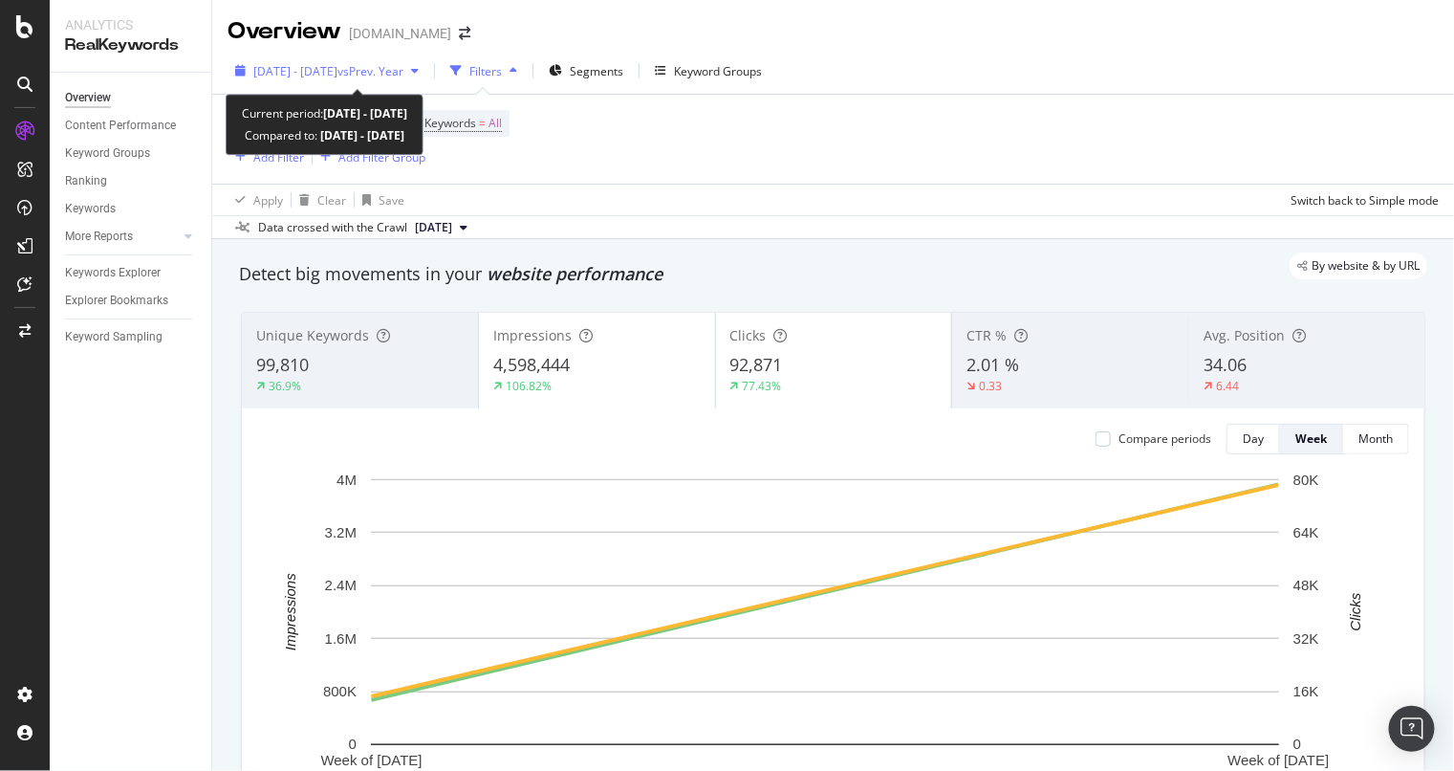
click at [404, 64] on span "vs Prev. Year" at bounding box center [371, 71] width 66 height 16
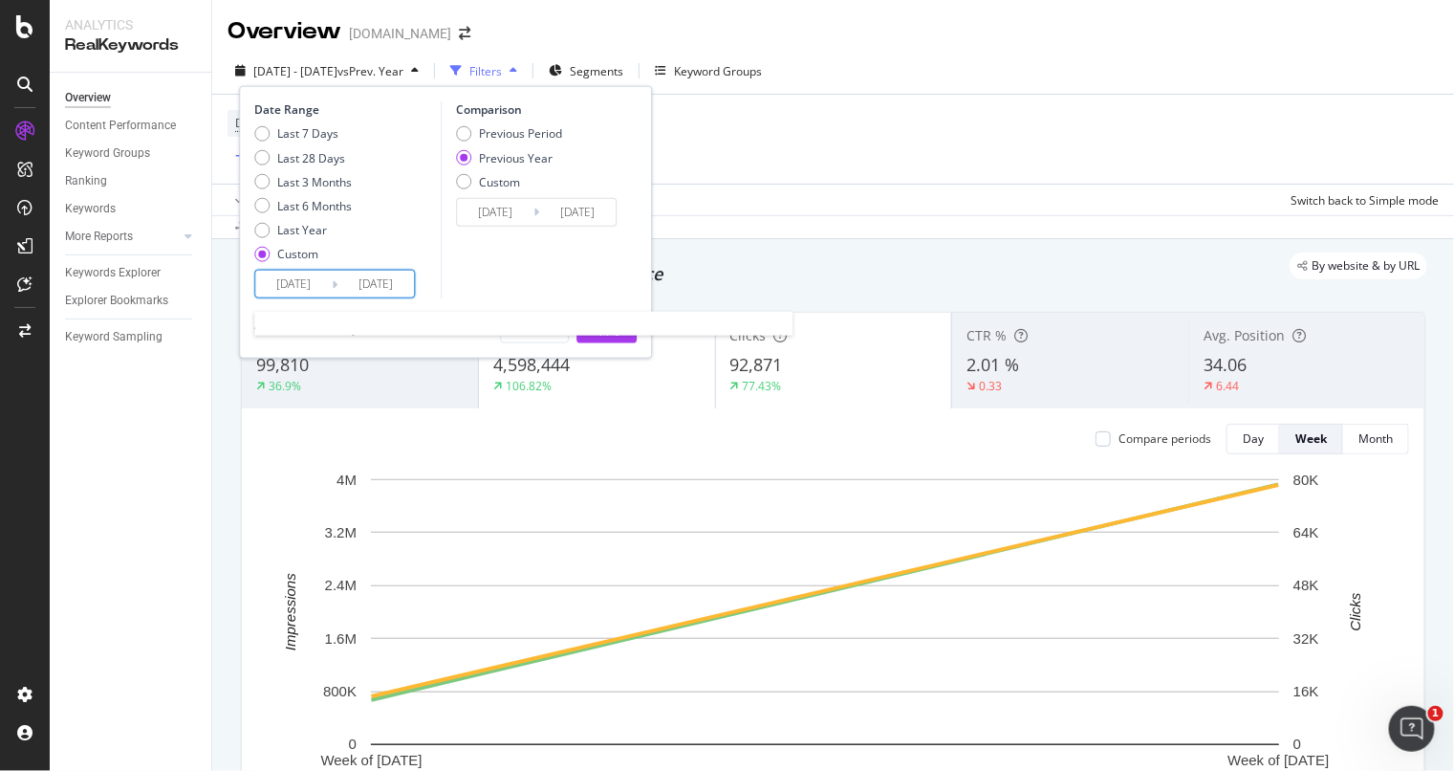
click at [305, 291] on input "[DATE]" at bounding box center [293, 284] width 76 height 27
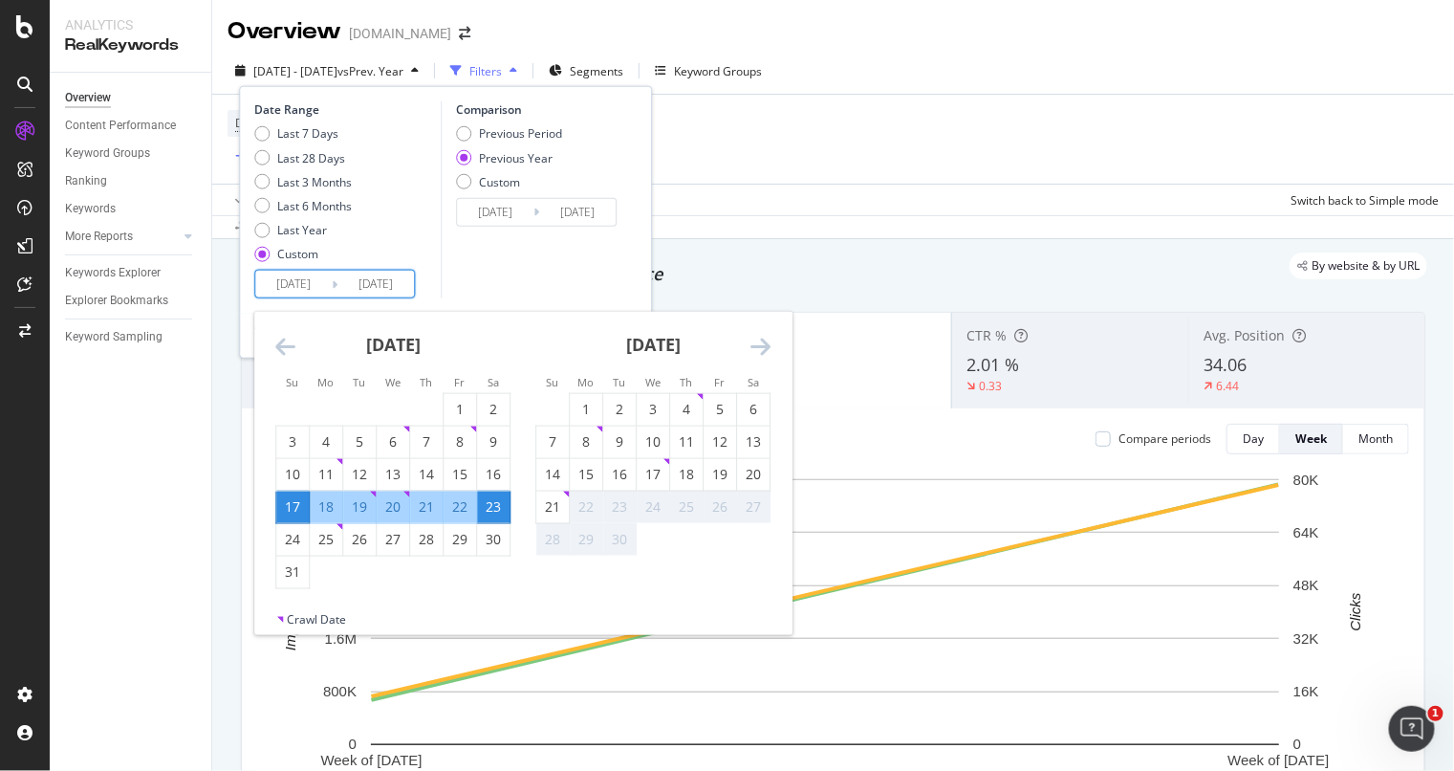
click at [292, 342] on icon "Move backward to switch to the previous month." at bounding box center [285, 346] width 20 height 23
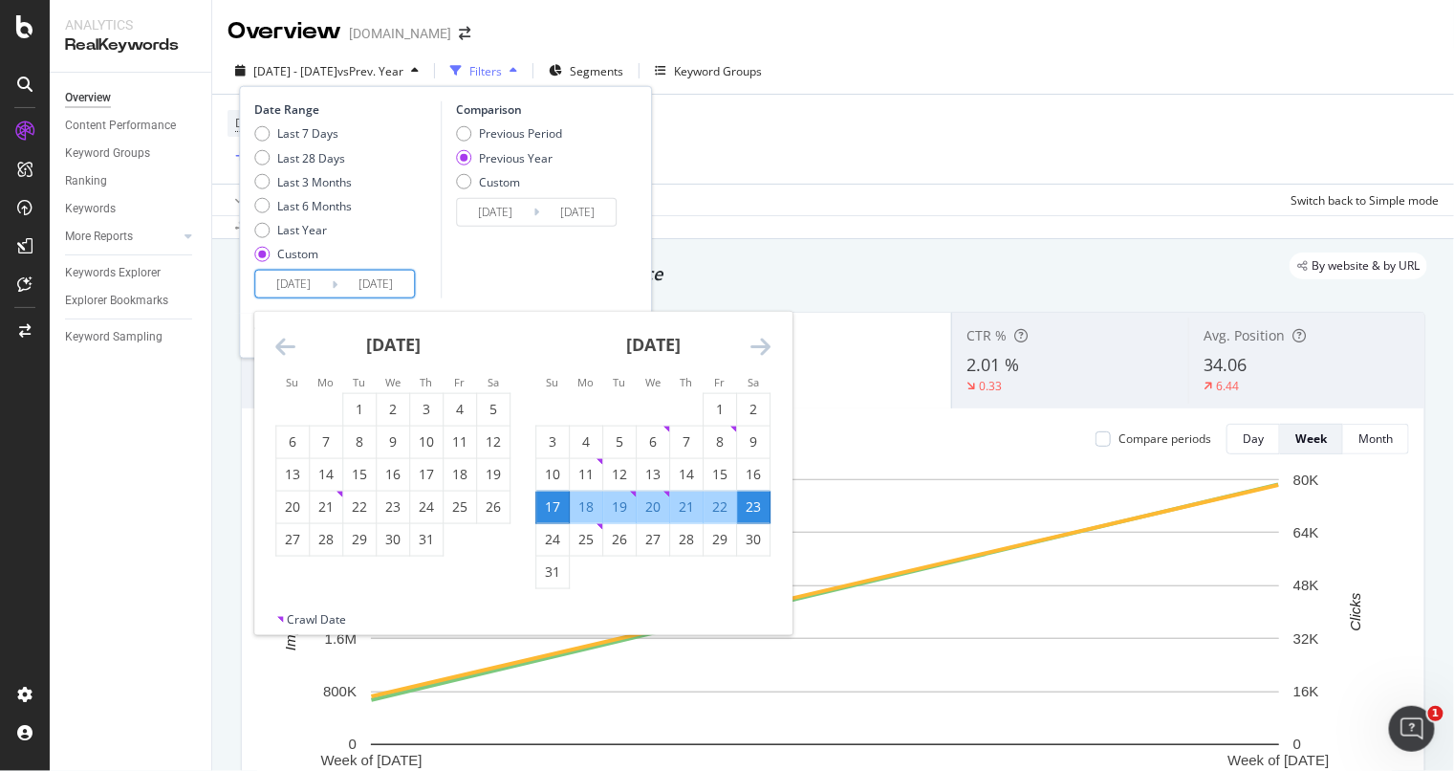
click at [292, 342] on icon "Move backward to switch to the previous month." at bounding box center [285, 346] width 20 height 23
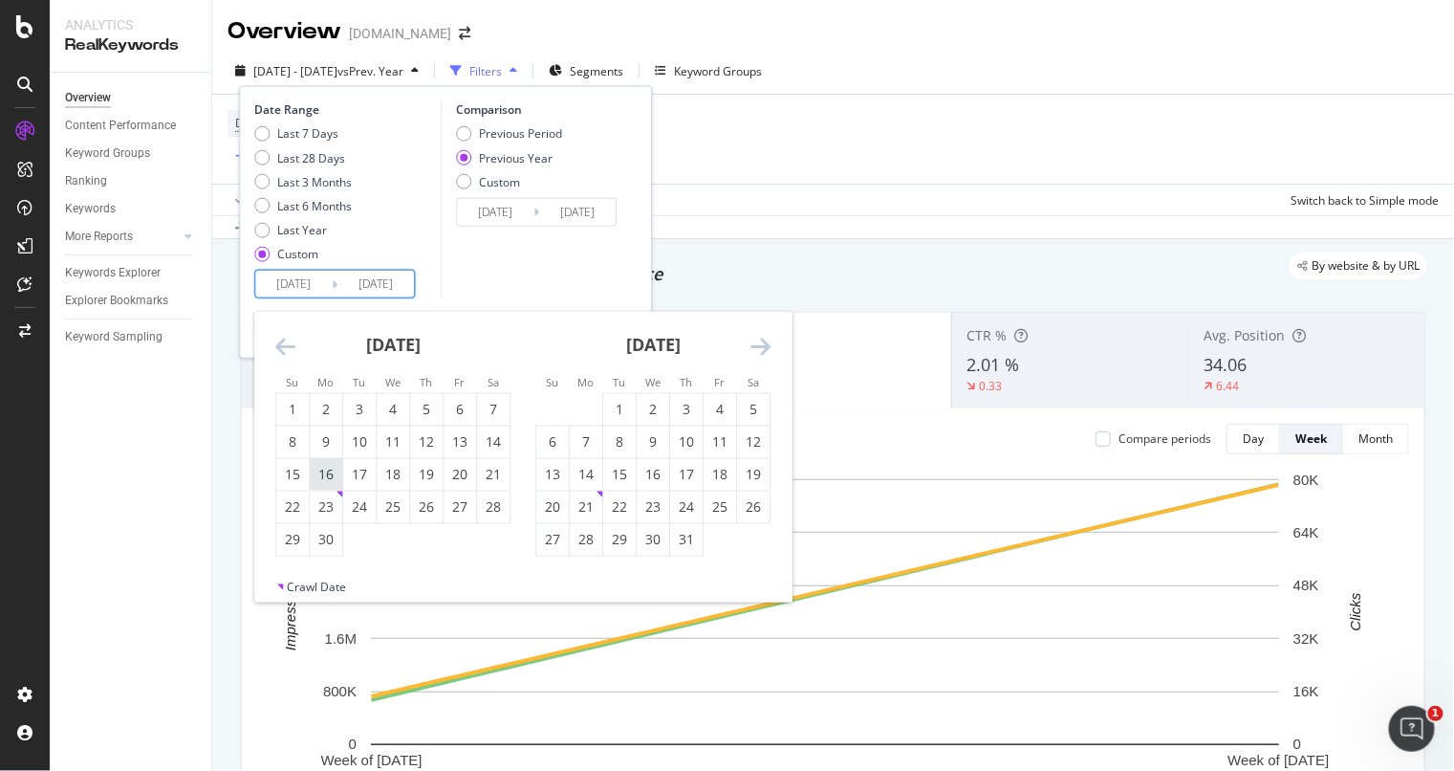
click at [338, 465] on div "16" at bounding box center [326, 474] width 33 height 19
type input "[DATE]"
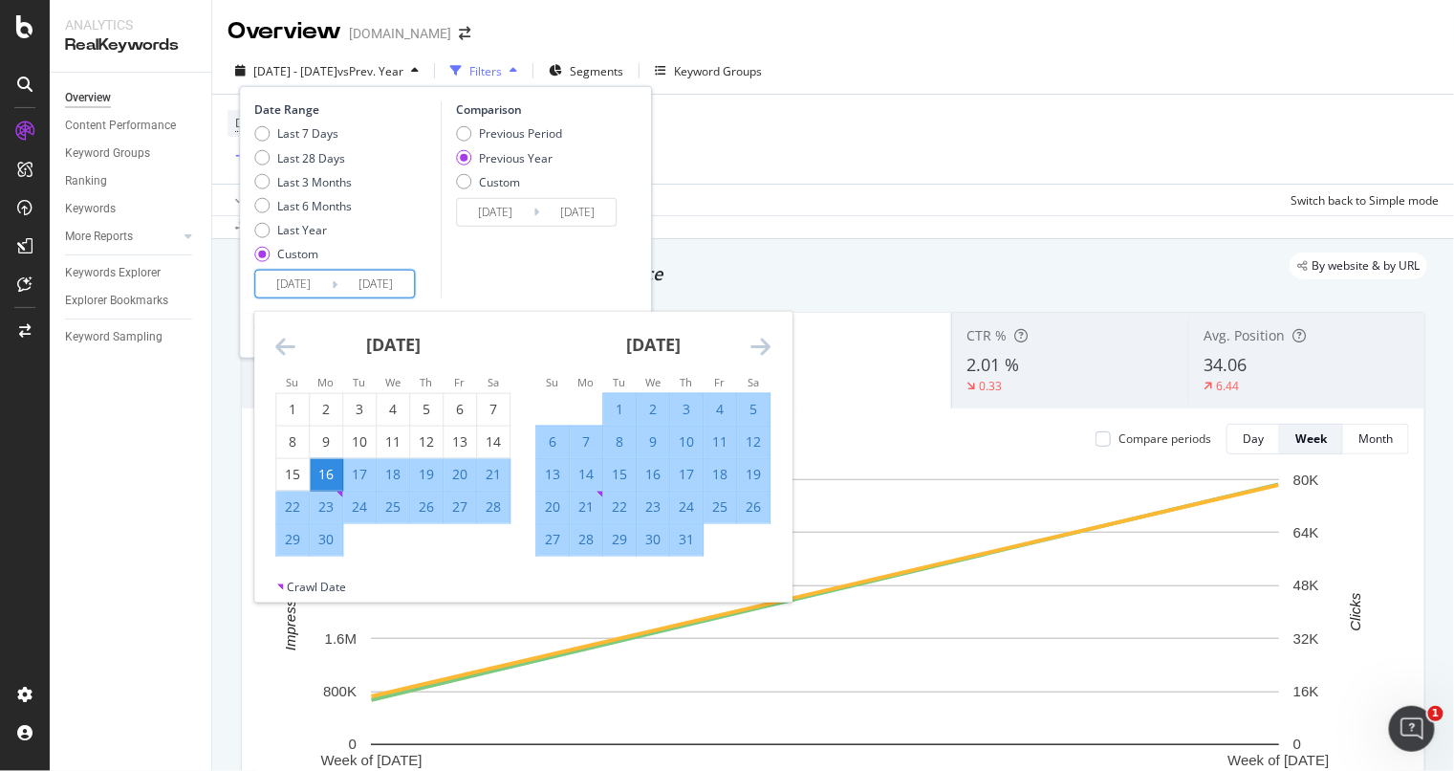
click at [768, 346] on icon "Move forward to switch to the next month." at bounding box center [761, 346] width 20 height 23
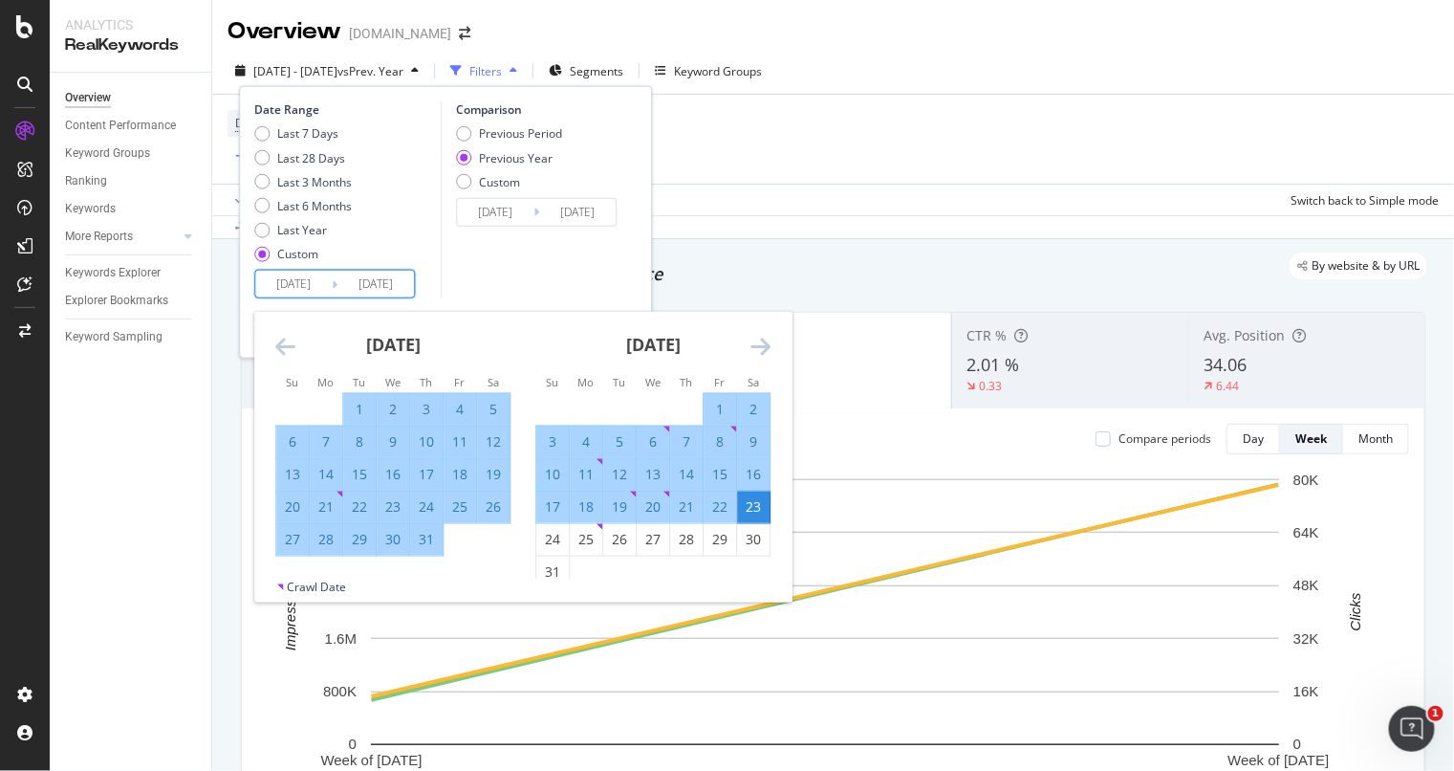
click at [763, 345] on icon "Move forward to switch to the next month." at bounding box center [761, 346] width 20 height 23
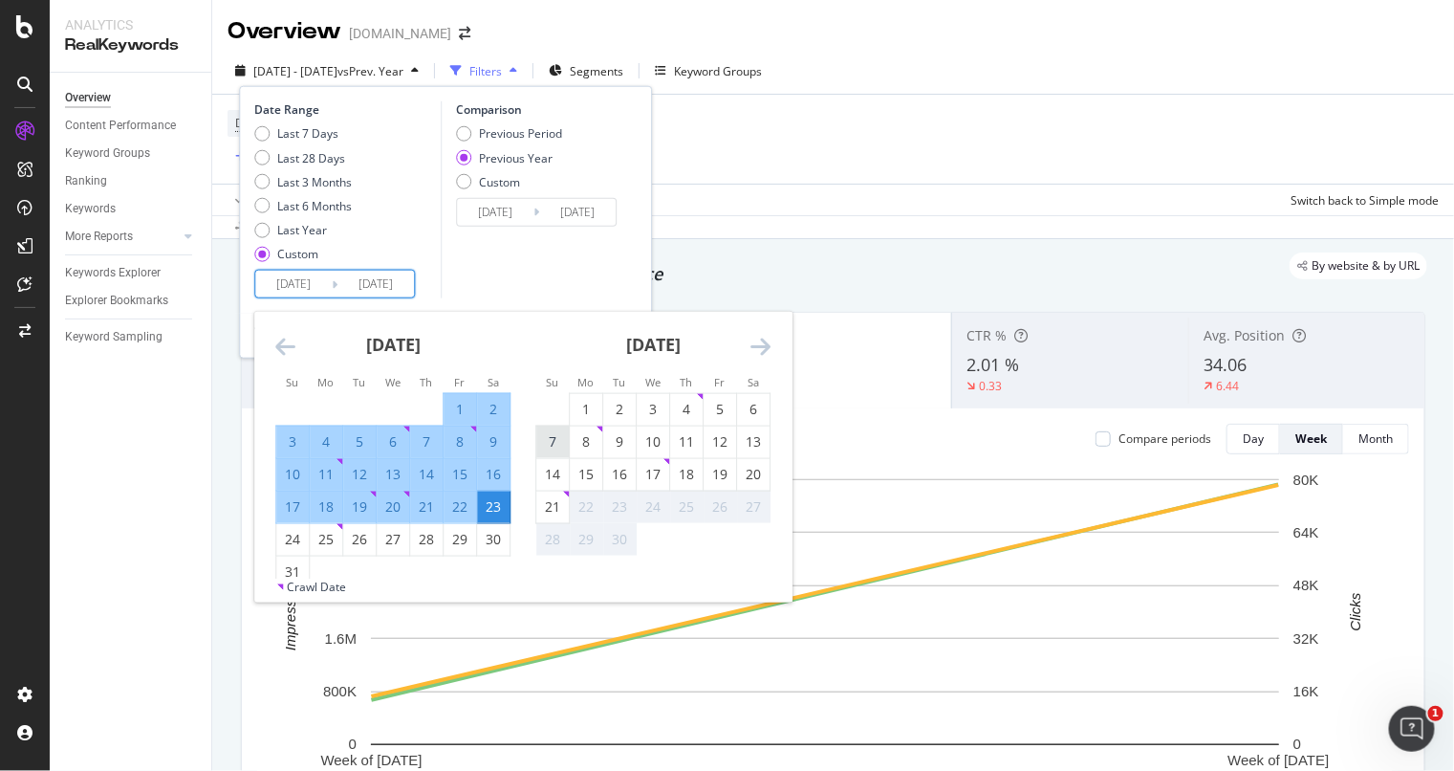
click at [536, 440] on div "7" at bounding box center [552, 441] width 33 height 19
type input "[DATE]"
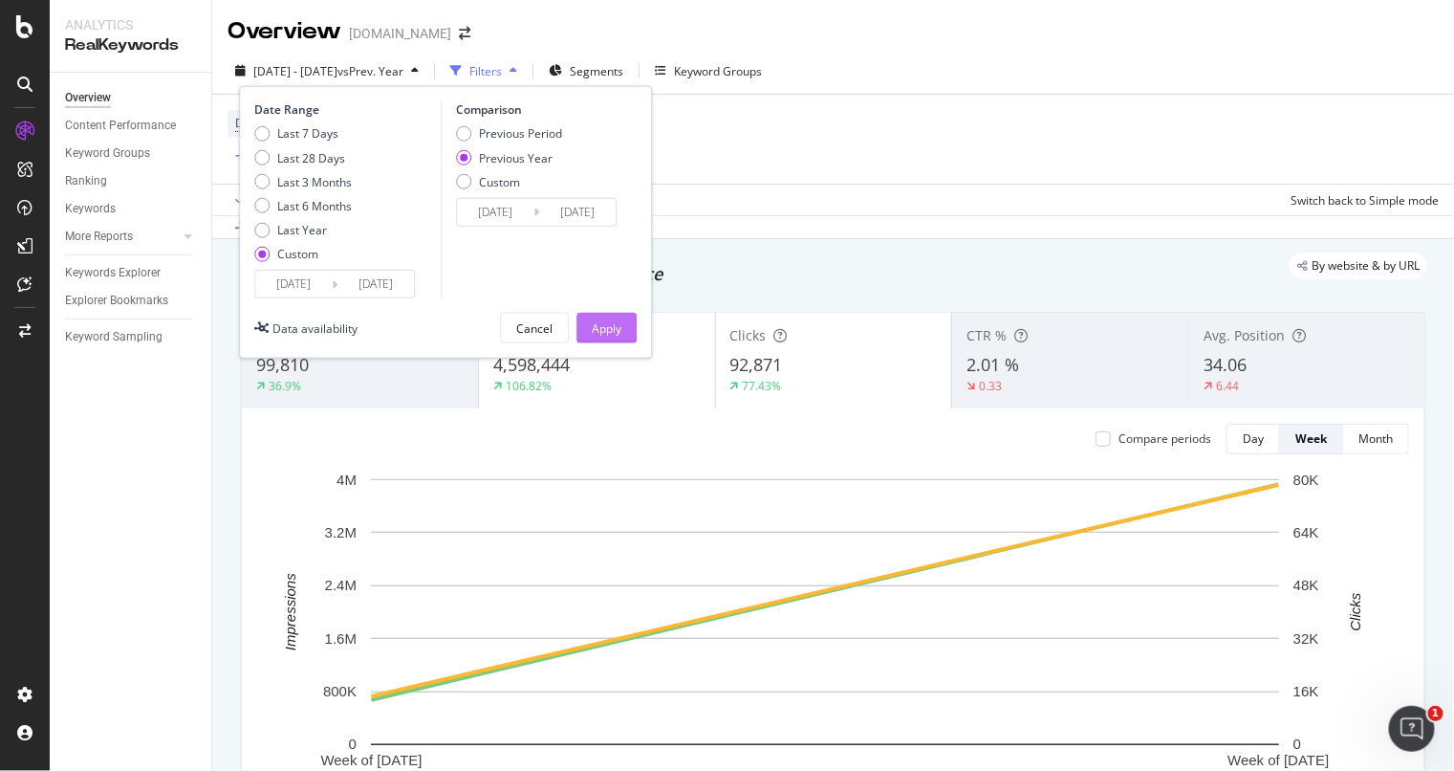
click at [604, 319] on div "Apply" at bounding box center [607, 327] width 30 height 16
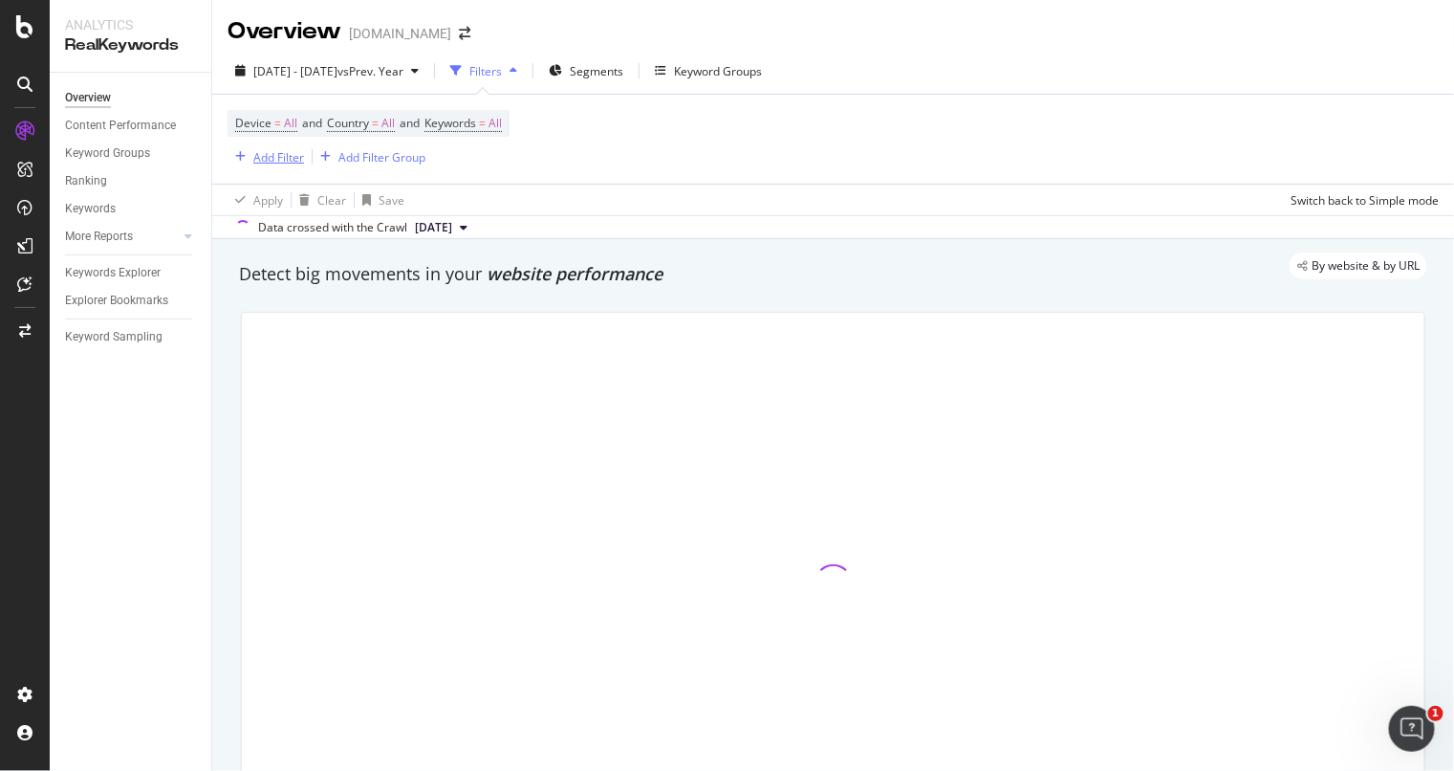
click at [278, 152] on div "Add Filter" at bounding box center [278, 157] width 51 height 16
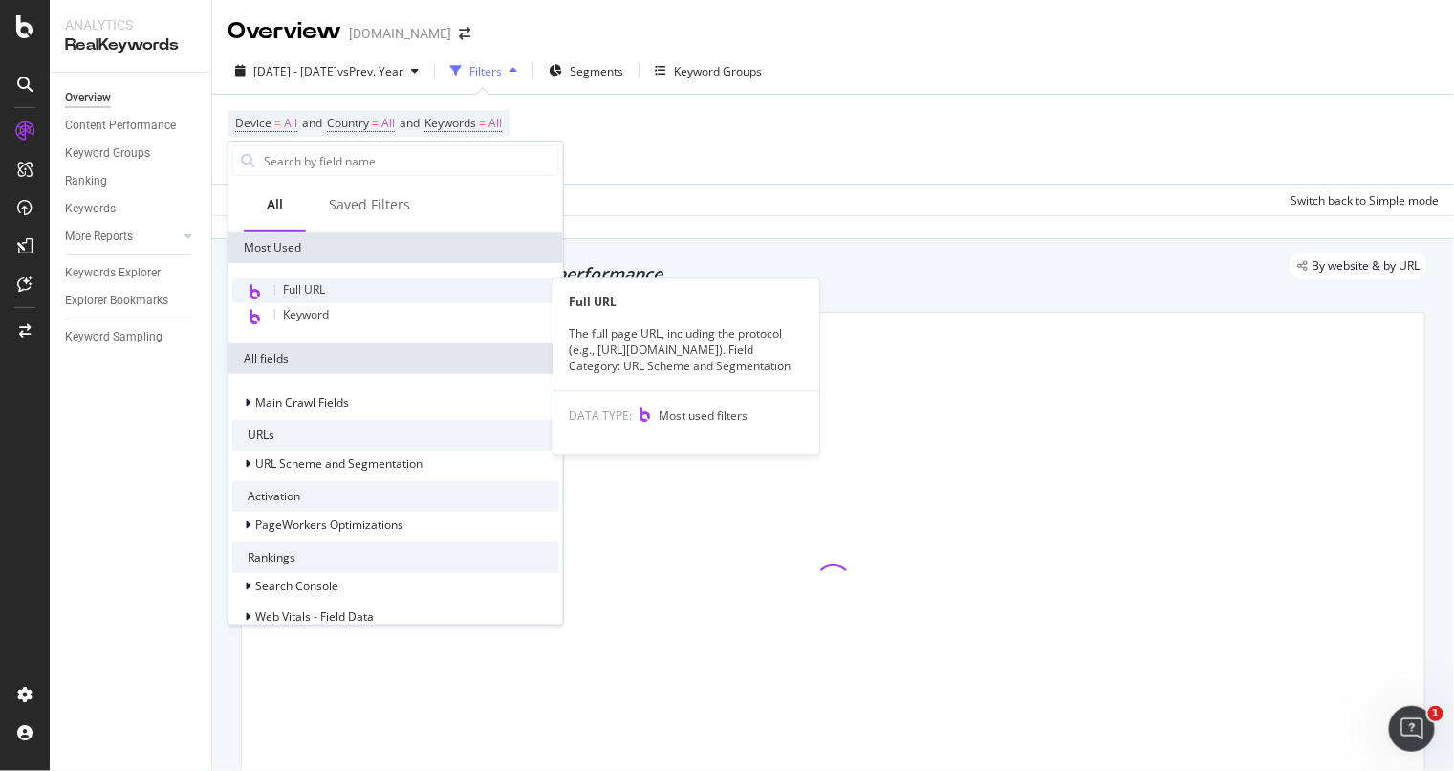
click at [317, 290] on span "Full URL" at bounding box center [304, 289] width 42 height 16
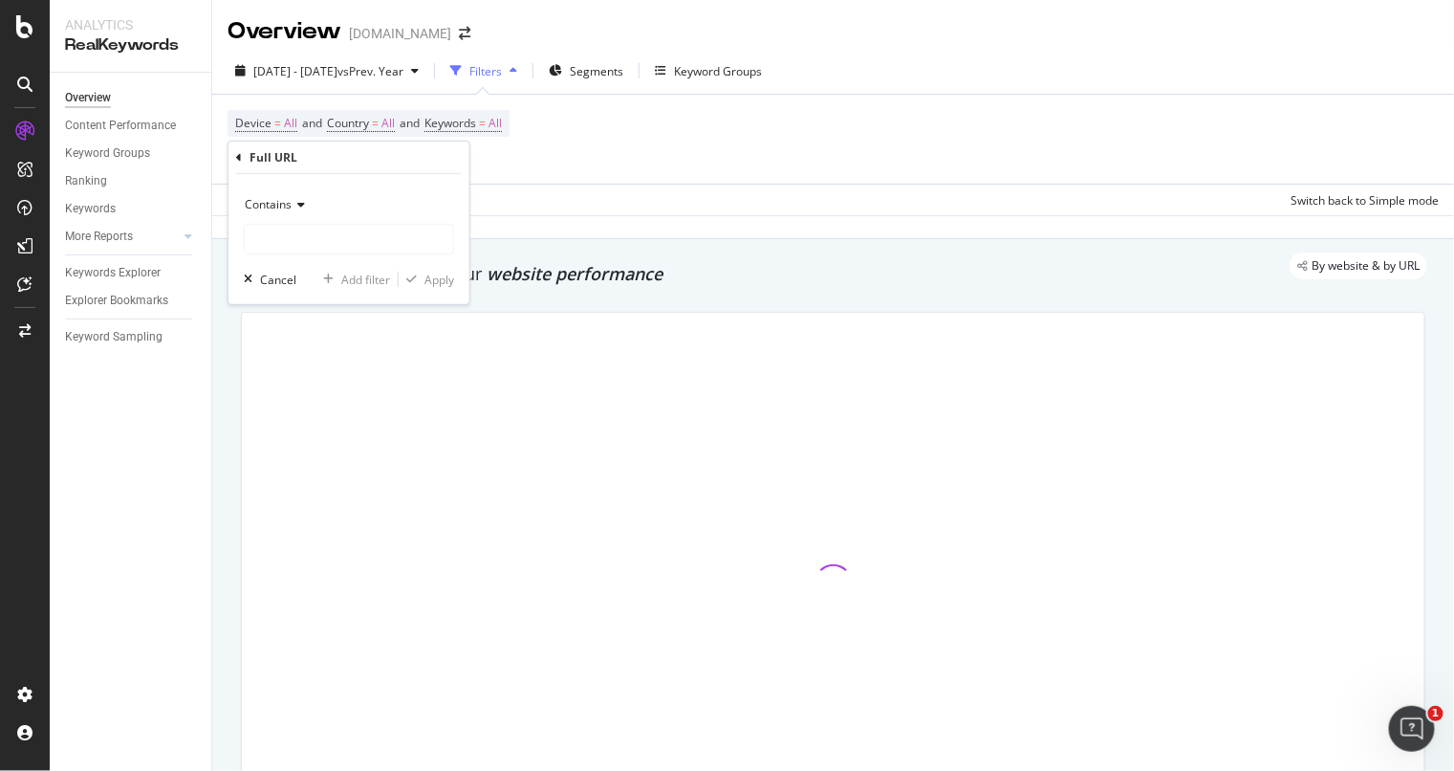
click at [349, 221] on div "Contains" at bounding box center [349, 221] width 210 height 65
click at [345, 240] on input "text" at bounding box center [349, 239] width 208 height 31
type input "[PERSON_NAME]"
click at [432, 275] on div "Apply" at bounding box center [440, 279] width 30 height 16
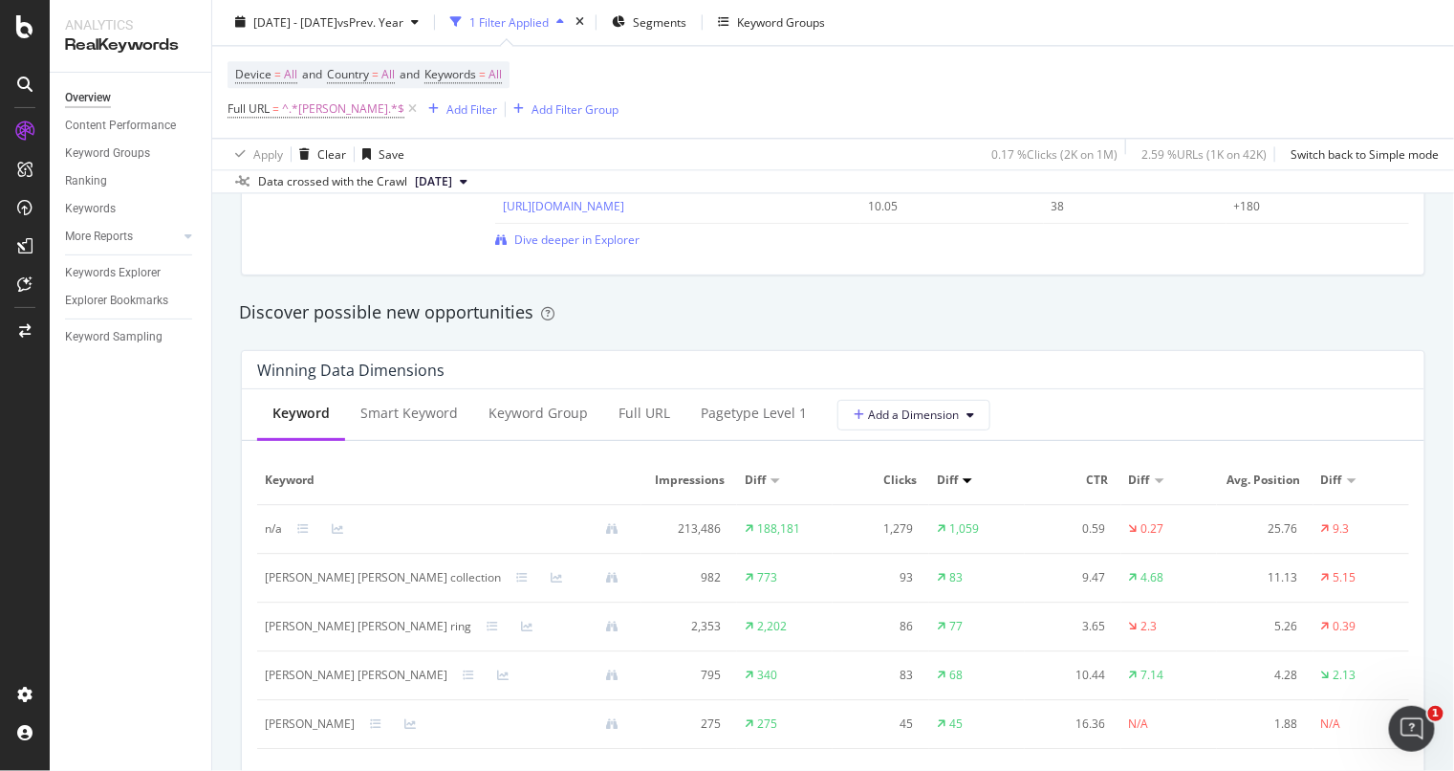
scroll to position [1653, 0]
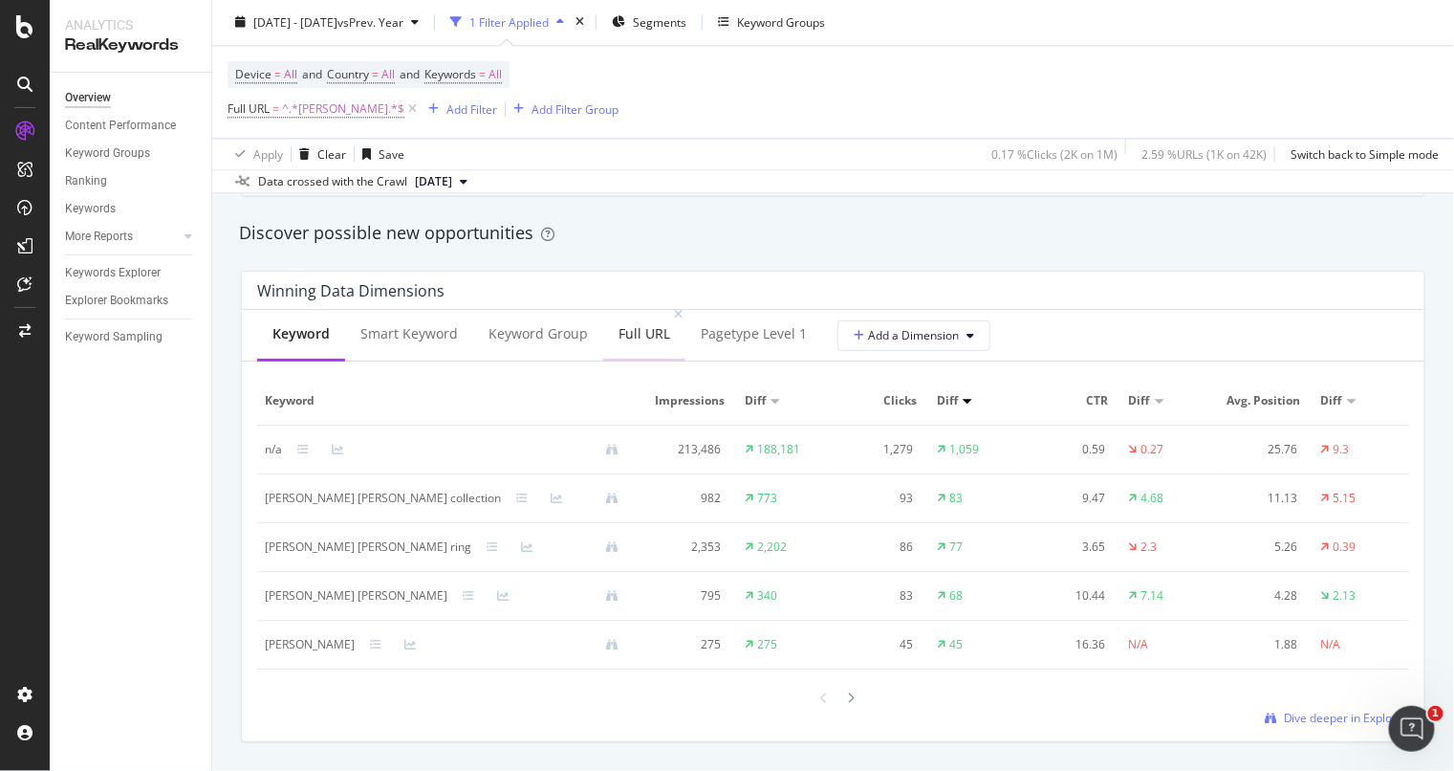
click at [619, 337] on div "Full URL" at bounding box center [645, 333] width 52 height 19
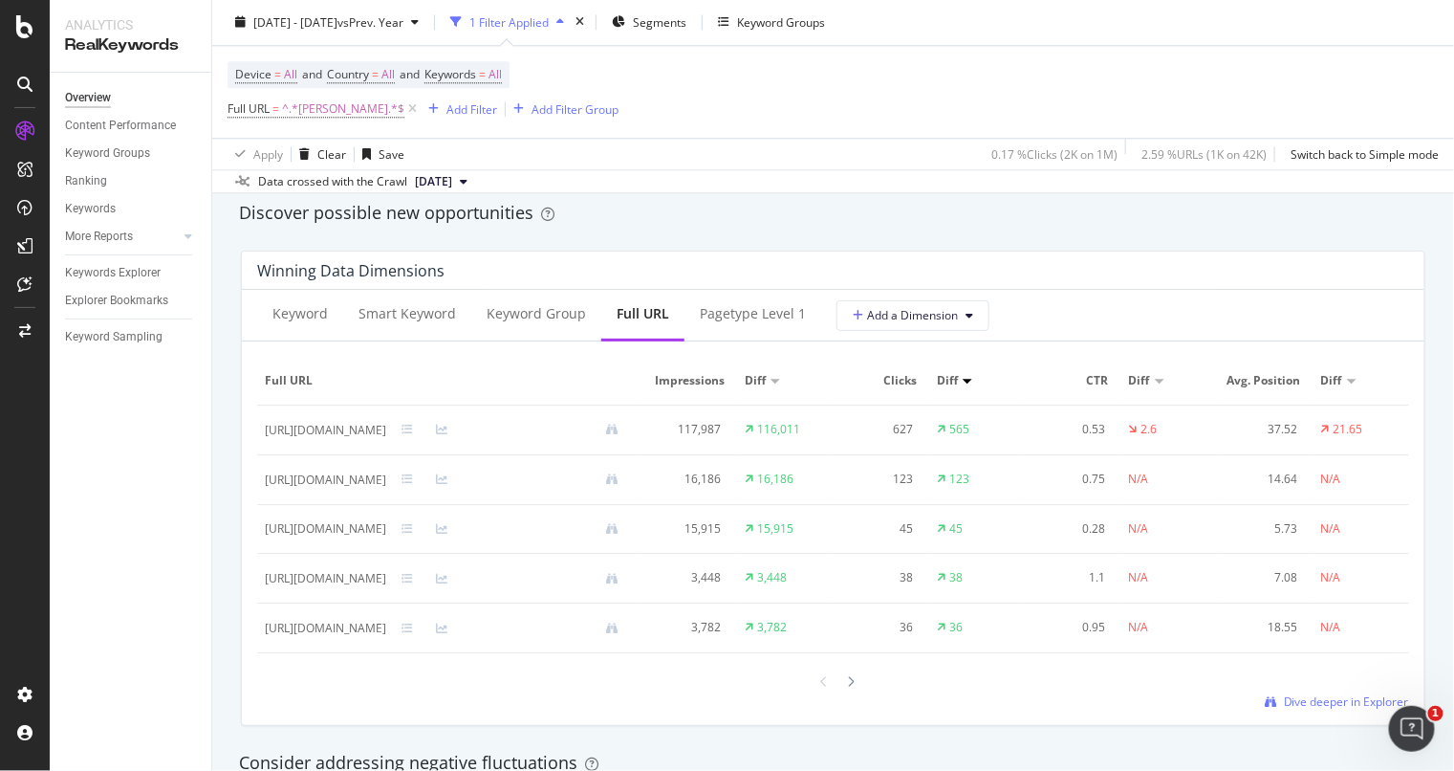
scroll to position [1673, 0]
click at [1256, 694] on div at bounding box center [833, 681] width 1152 height 26
click at [1342, 709] on span "Dive deeper in Explorer" at bounding box center [1346, 701] width 125 height 16
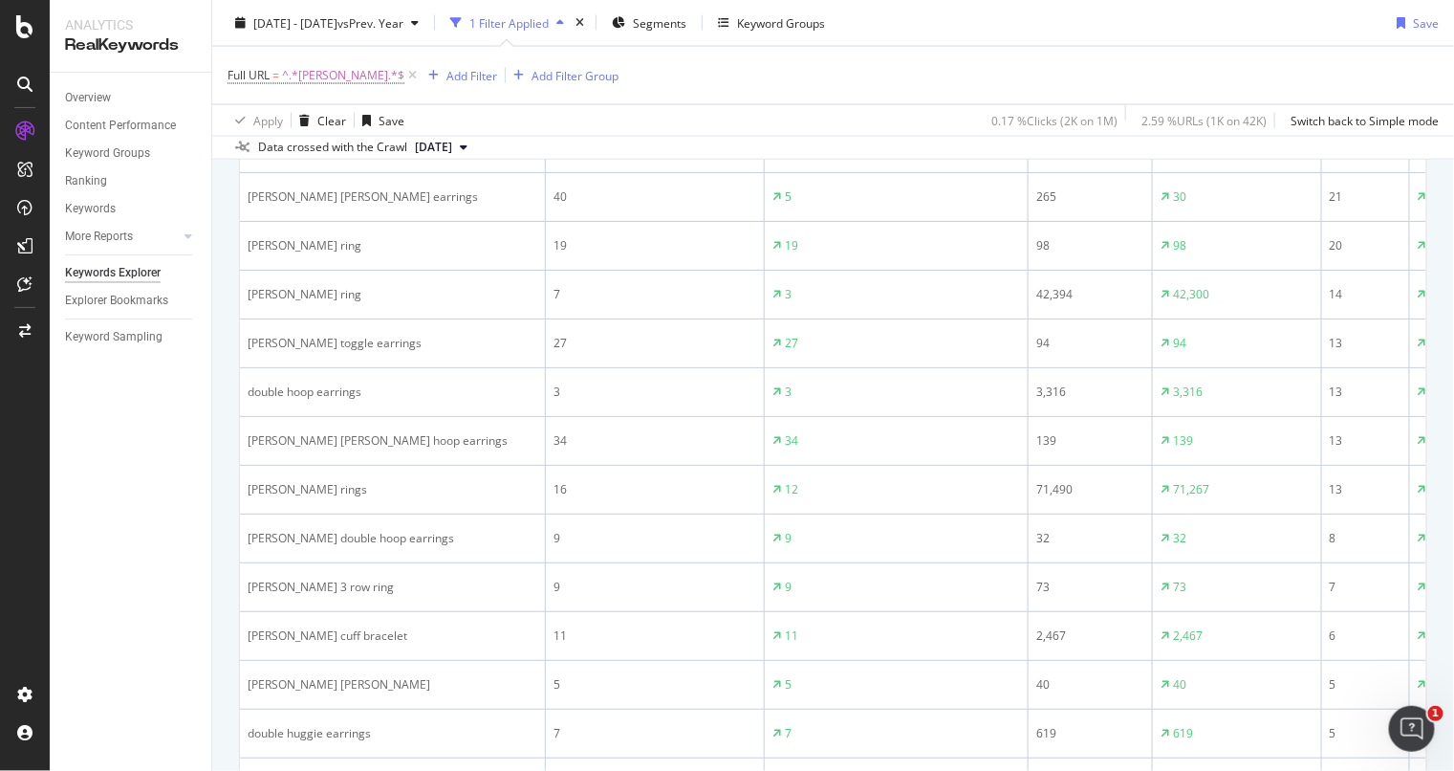
scroll to position [789, 0]
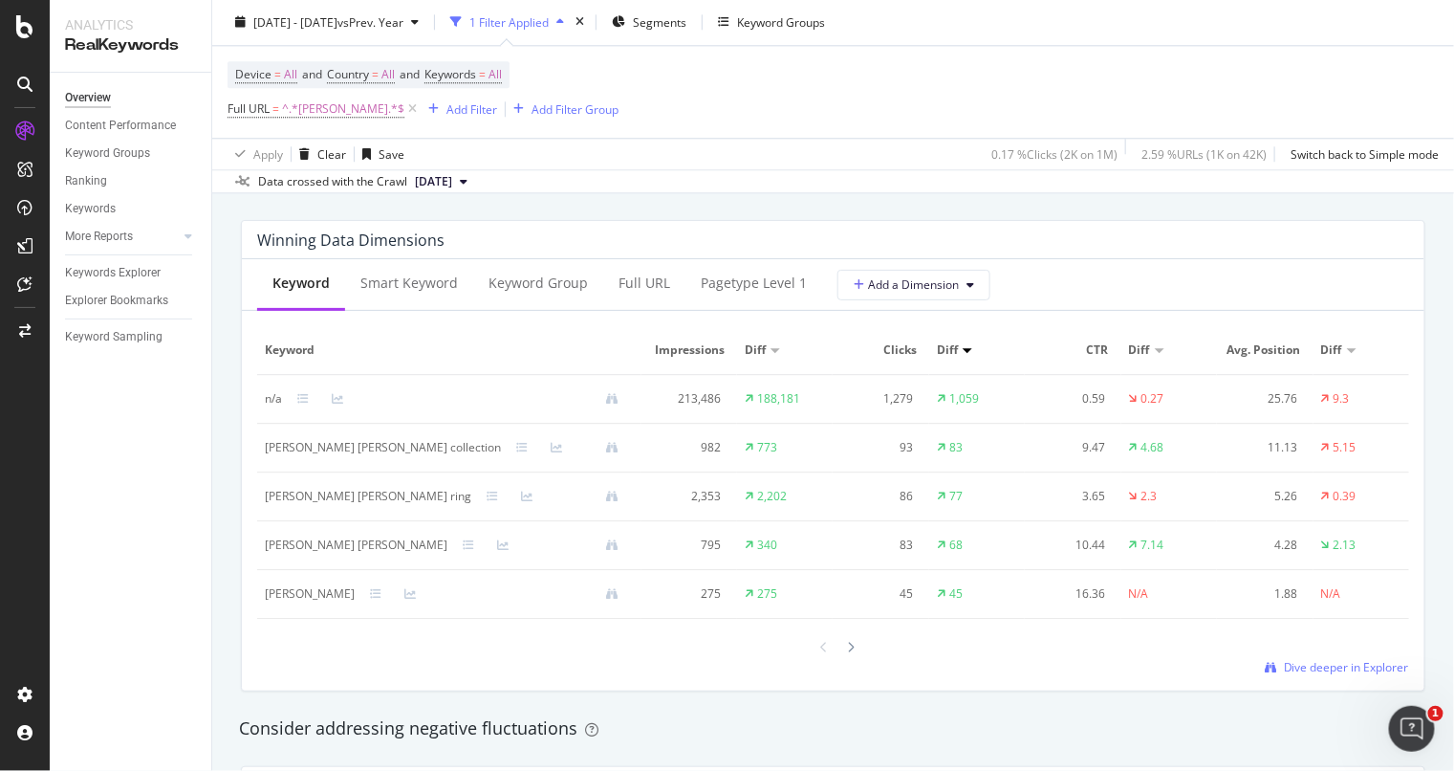
scroll to position [1673, 0]
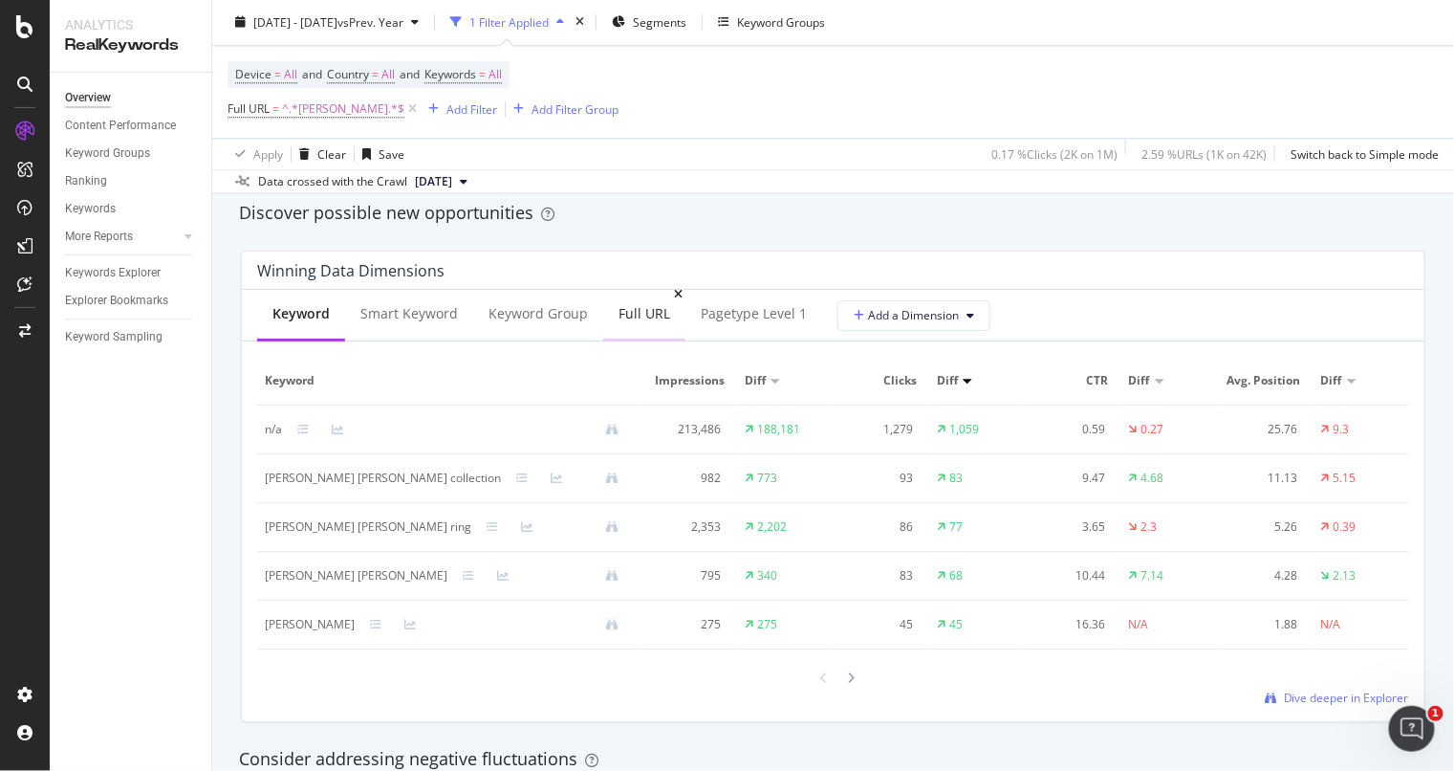
click at [617, 324] on div "Full URL" at bounding box center [644, 315] width 82 height 53
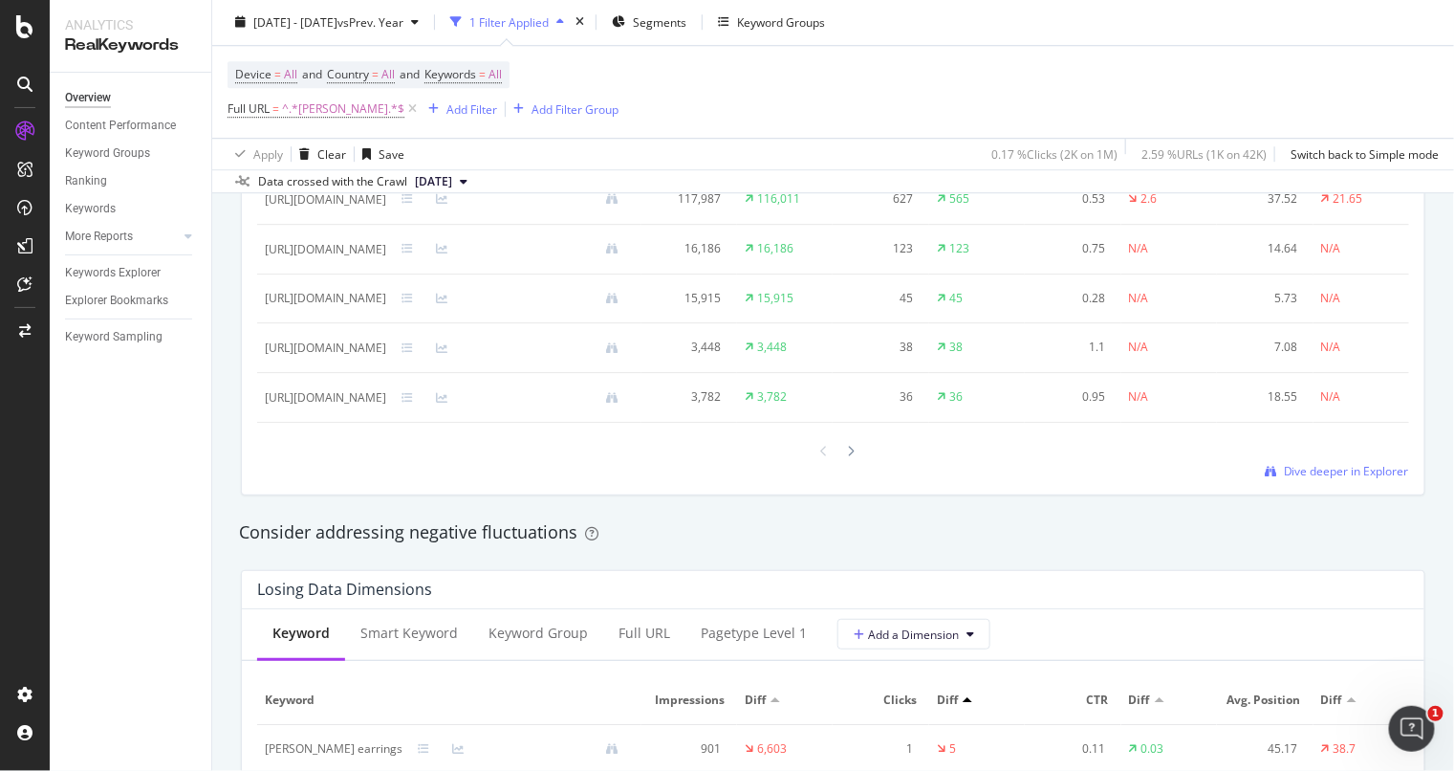
scroll to position [1793, 0]
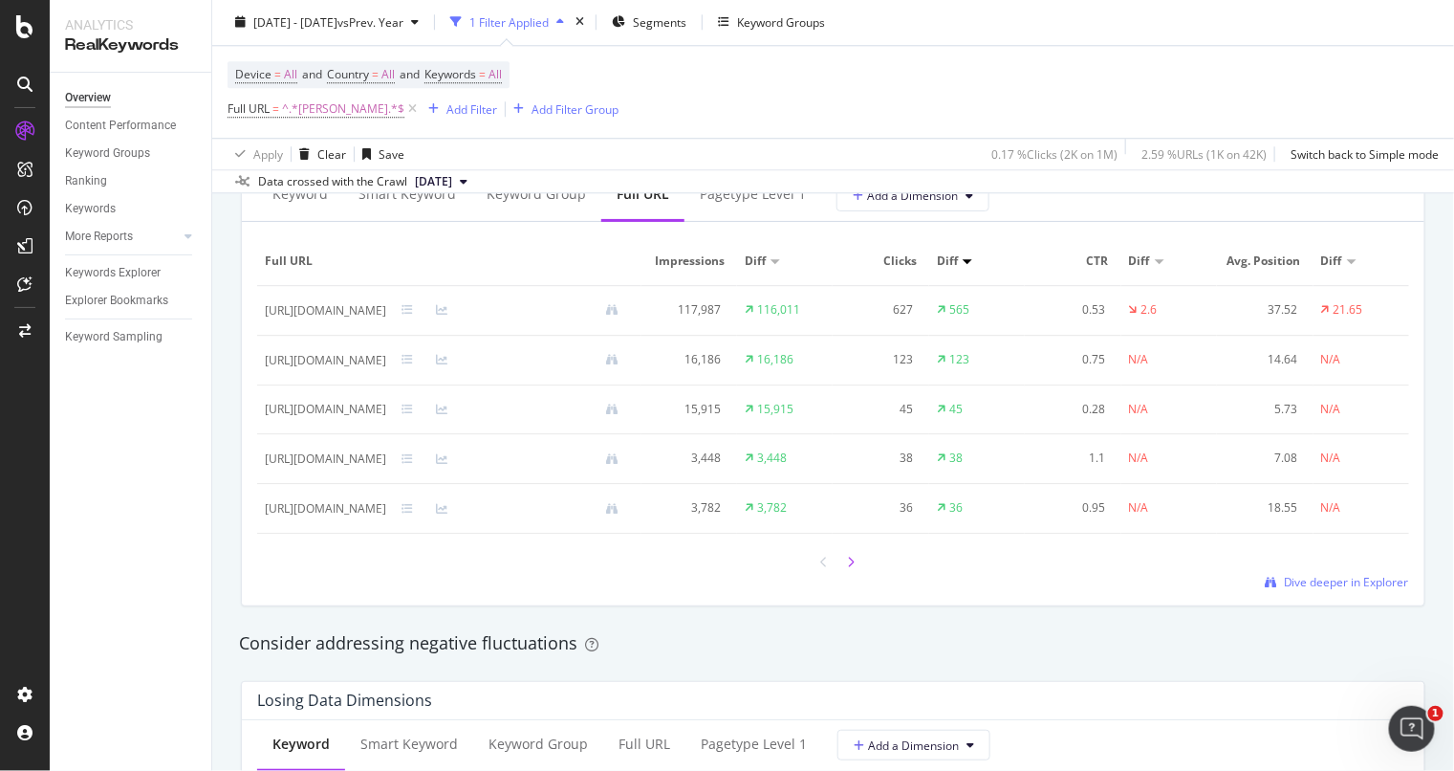
click at [848, 568] on icon at bounding box center [852, 561] width 8 height 11
click at [820, 575] on div at bounding box center [825, 562] width 17 height 26
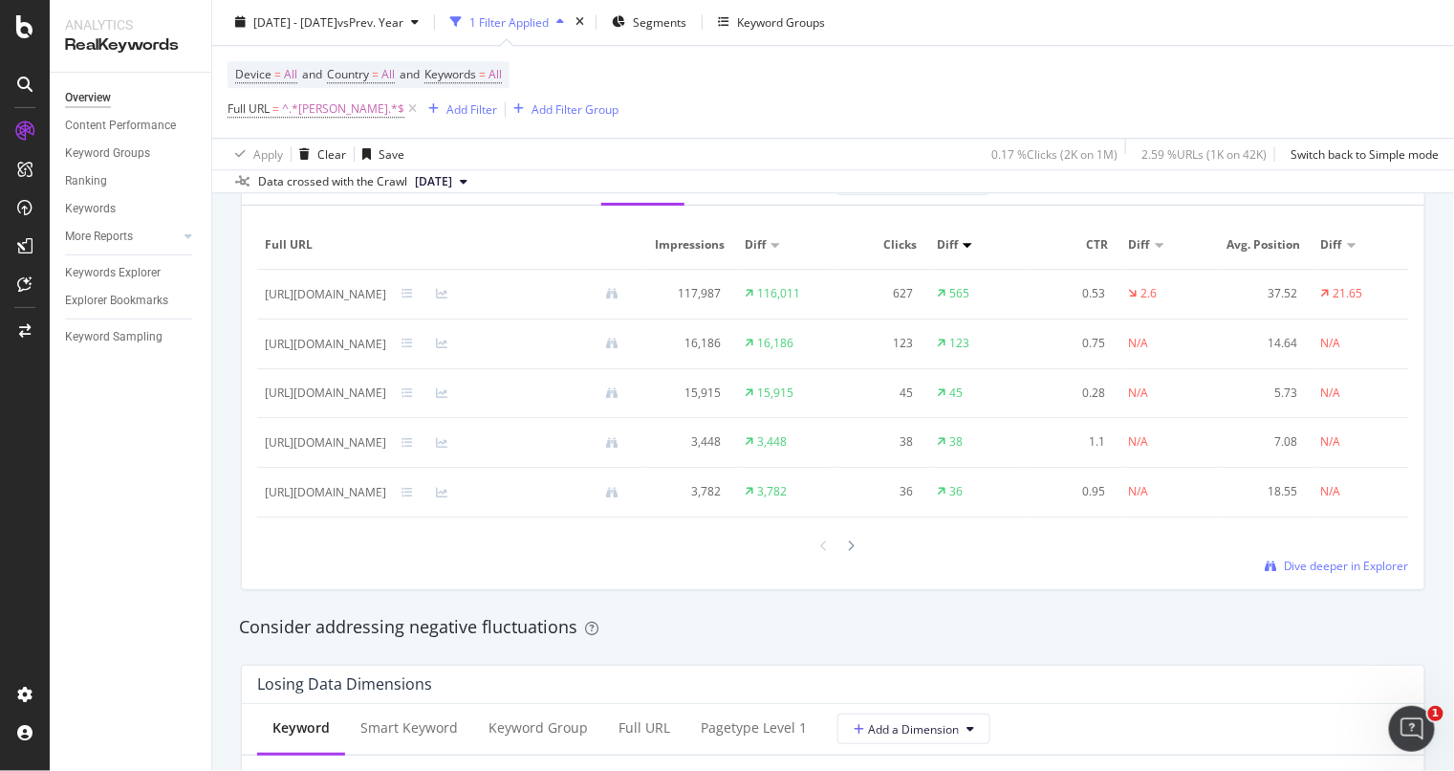
scroll to position [1673, 0]
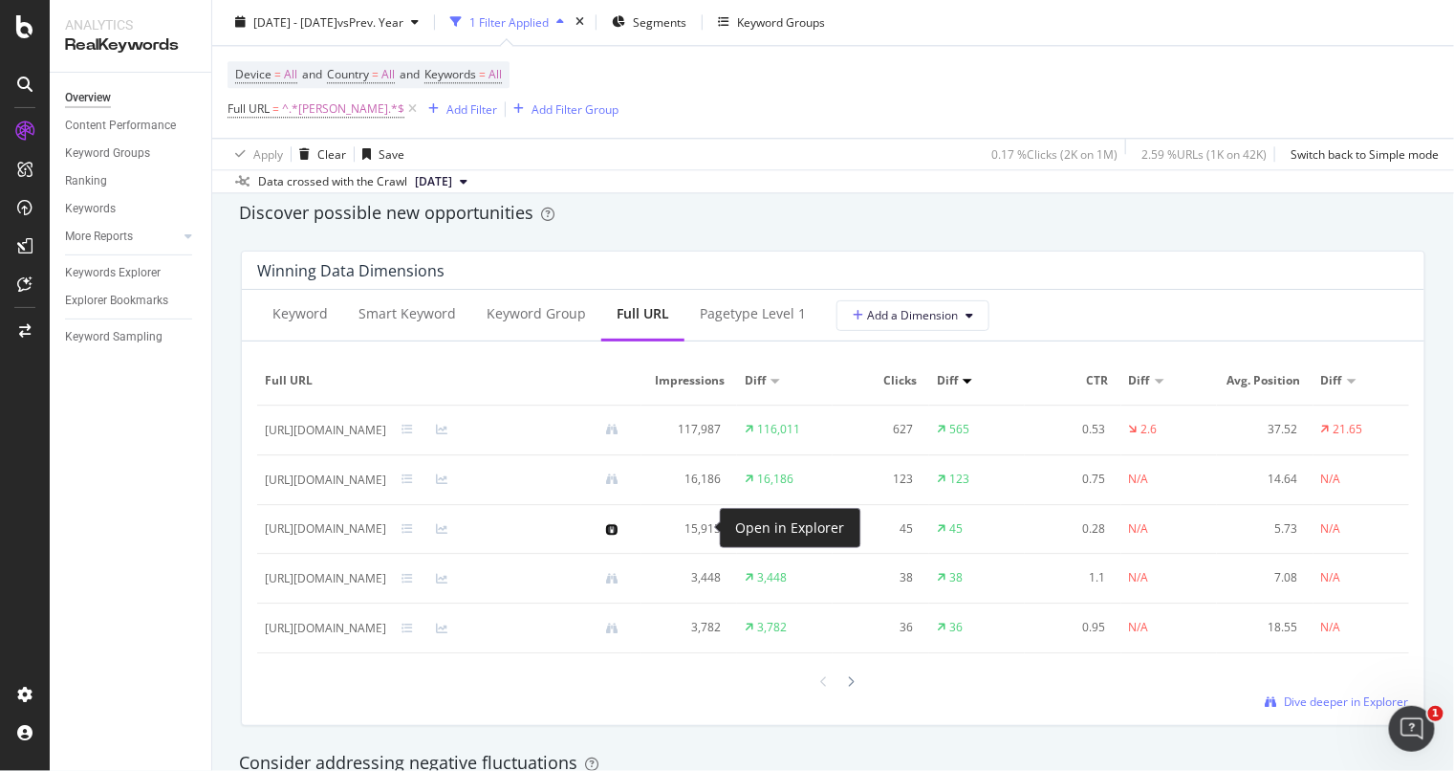
click at [618, 532] on icon at bounding box center [611, 528] width 11 height 11
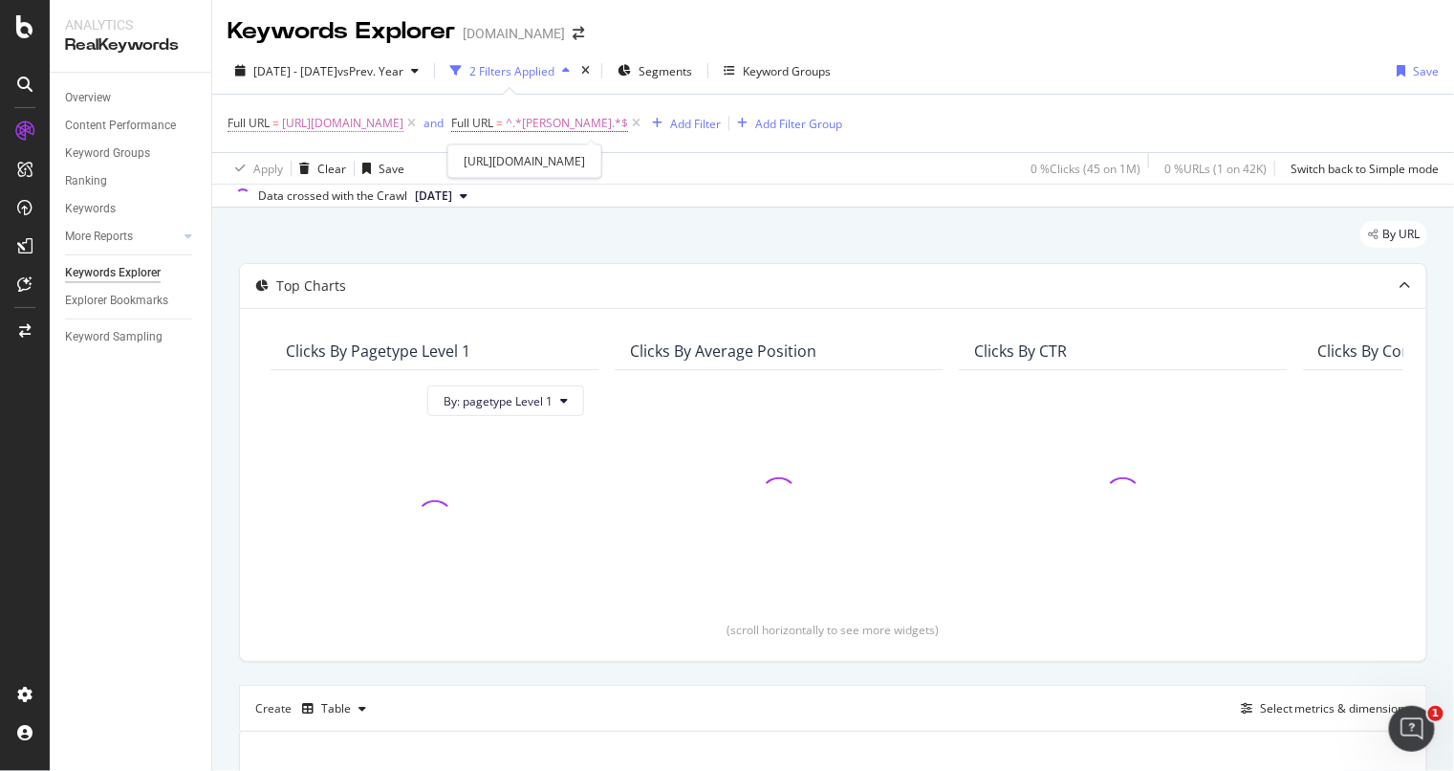
click at [756, 189] on div "Data crossed with the Crawl [DATE]" at bounding box center [833, 195] width 1242 height 23
click at [404, 120] on span "[URL][DOMAIN_NAME]" at bounding box center [342, 123] width 121 height 27
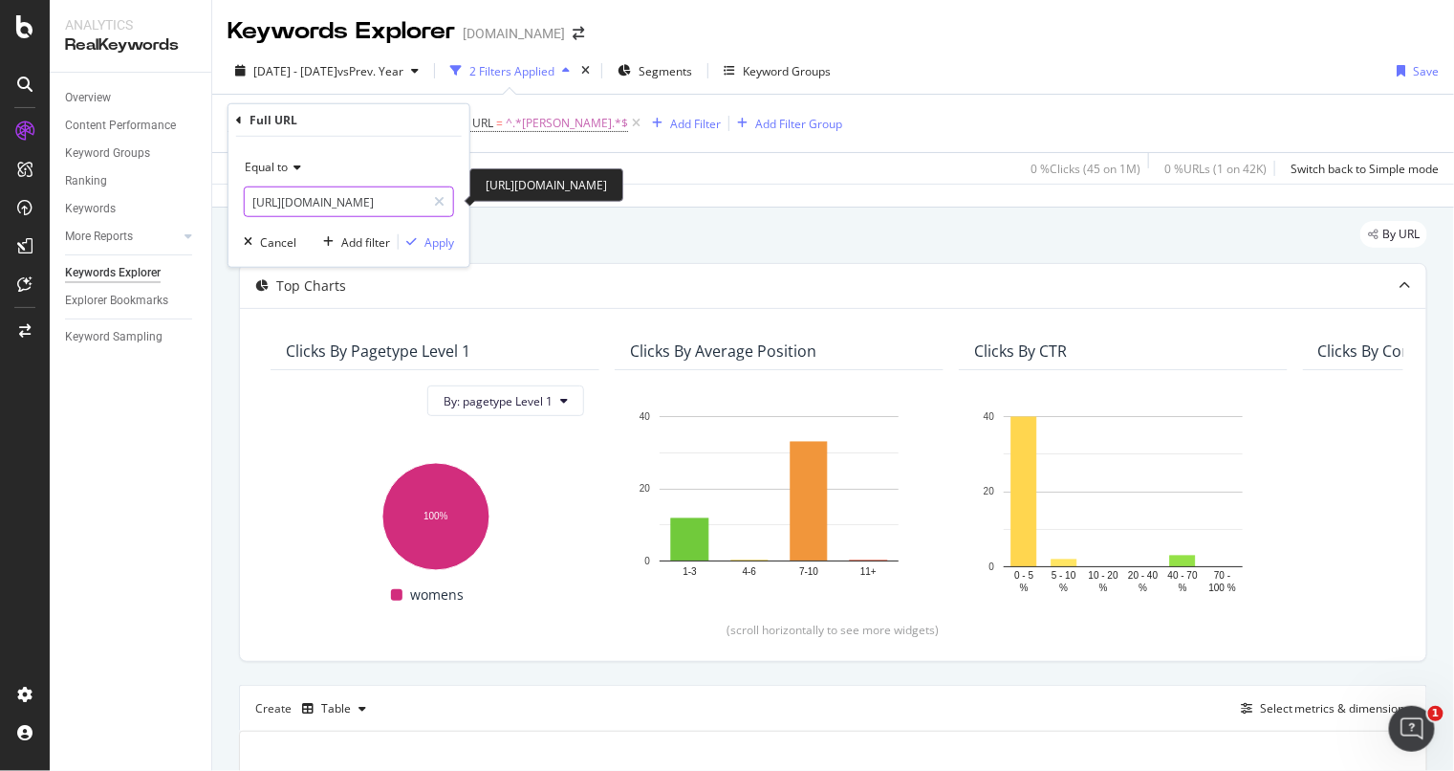
click at [336, 196] on input "[URL][DOMAIN_NAME]" at bounding box center [335, 201] width 181 height 31
